Goal: Transaction & Acquisition: Purchase product/service

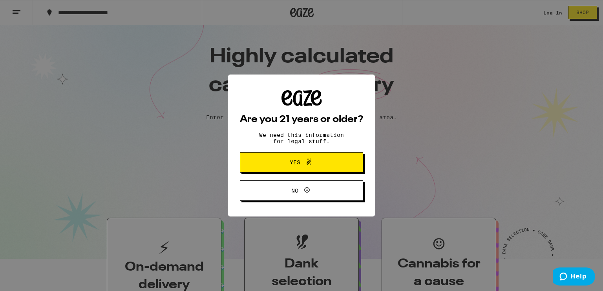
click at [336, 163] on button "Yes" at bounding box center [301, 162] width 123 height 20
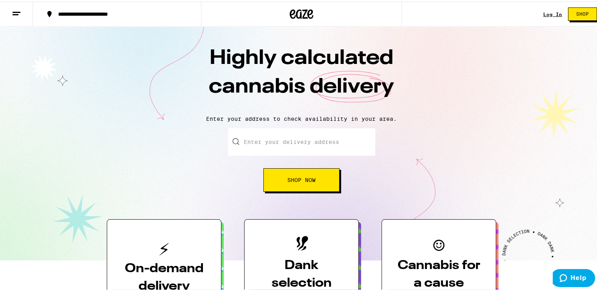
click at [327, 139] on input "Enter your delivery address" at bounding box center [301, 140] width 147 height 27
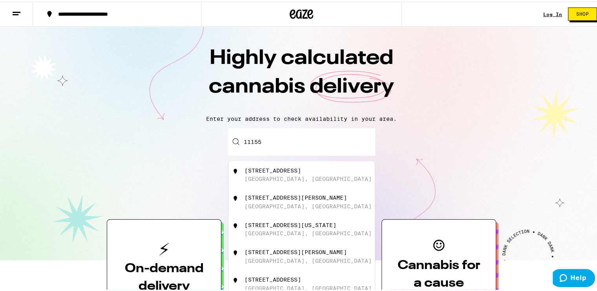
click at [306, 176] on div "[STREET_ADDRESS]" at bounding box center [315, 173] width 140 height 15
type input "[STREET_ADDRESS]"
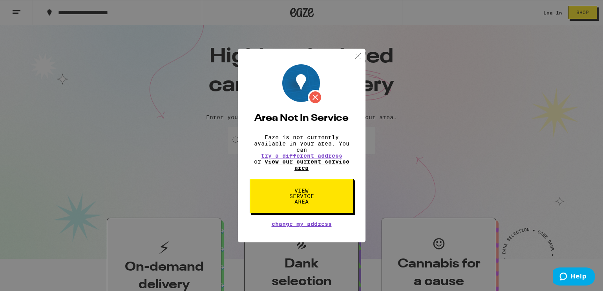
click at [332, 165] on link "view our current service area" at bounding box center [307, 165] width 85 height 13
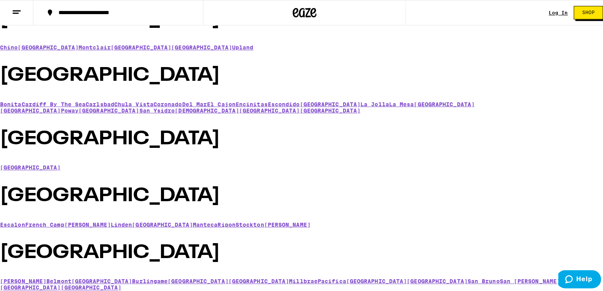
scroll to position [471, 0]
